Goal: Transaction & Acquisition: Obtain resource

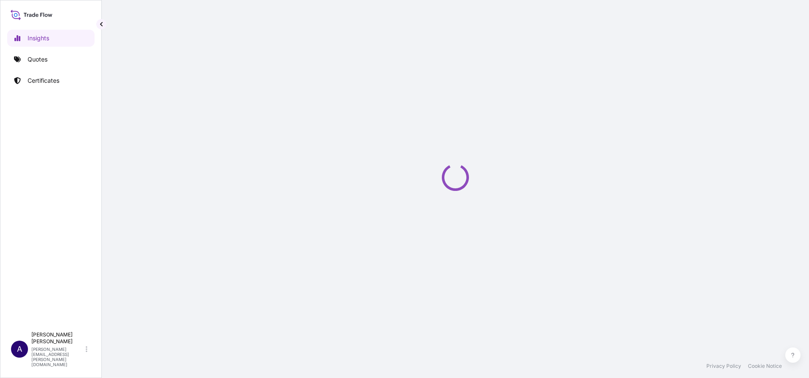
select select "2025"
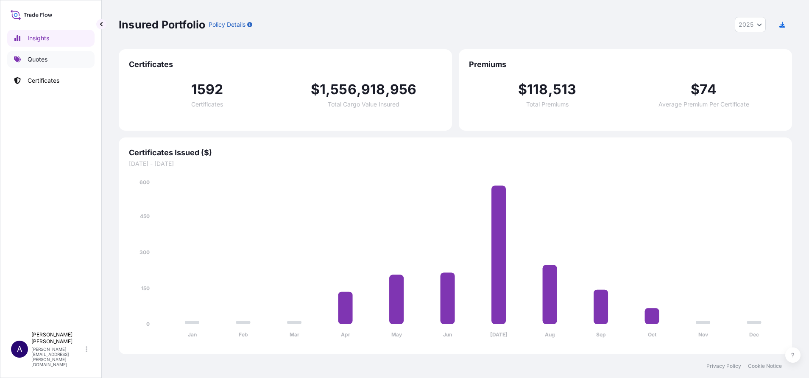
click at [38, 56] on p "Quotes" at bounding box center [38, 59] width 20 height 8
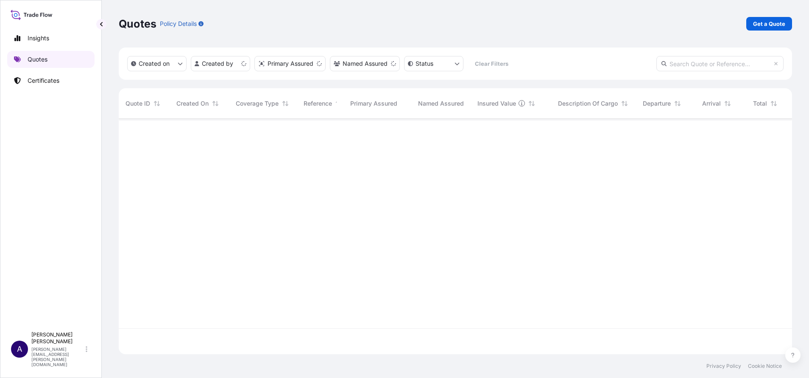
scroll to position [230, 664]
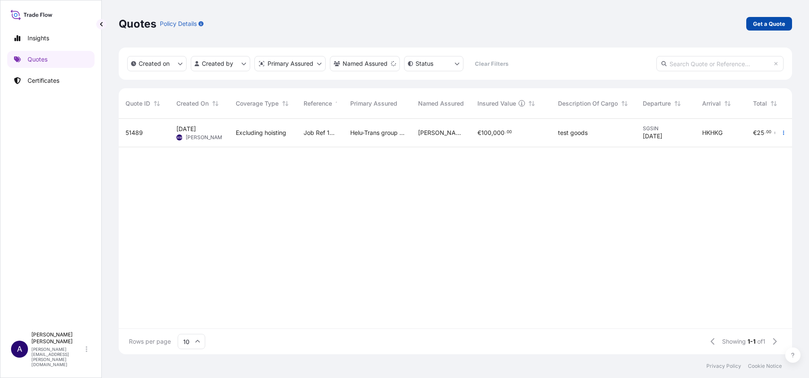
click at [765, 20] on p "Get a Quote" at bounding box center [769, 24] width 32 height 8
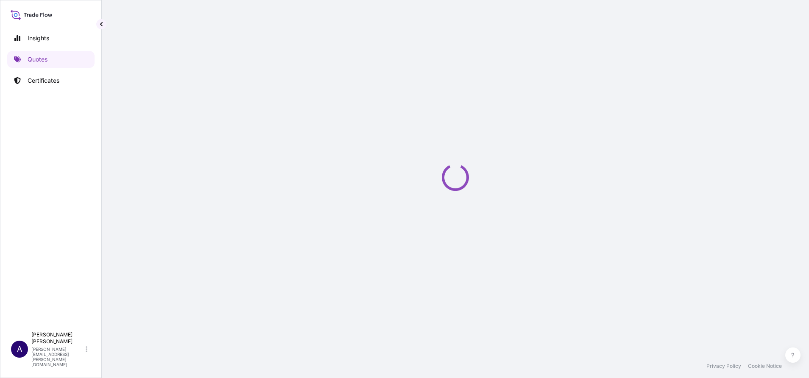
select select "AIR"
select select "27"
select select "Transit"
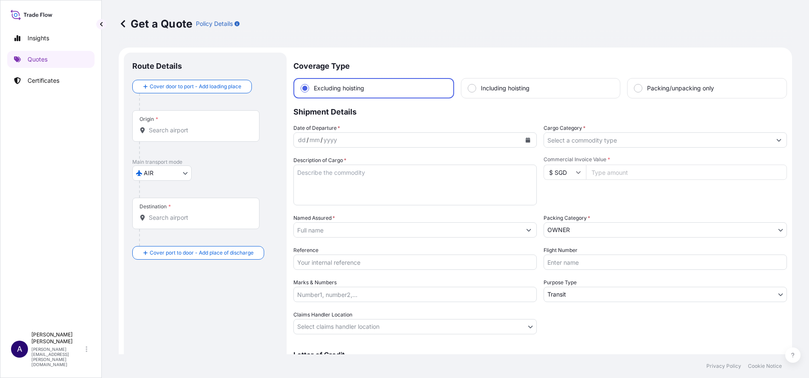
scroll to position [14, 0]
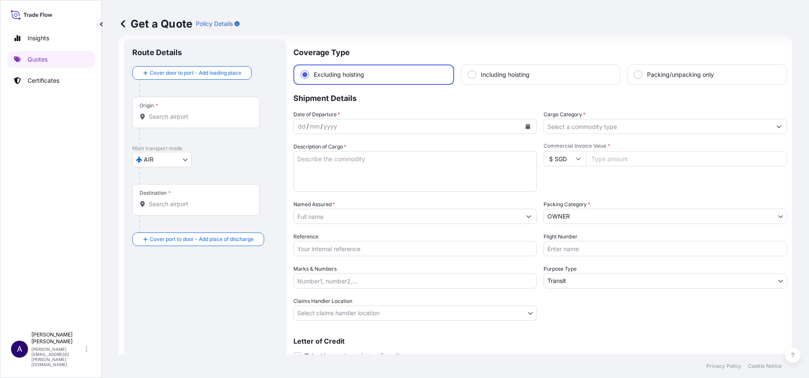
click at [580, 279] on body "Insights Quotes Certificates A Allison Mincher allison.mincher@wtwco.com Get a …" at bounding box center [404, 189] width 809 height 378
